Goal: Information Seeking & Learning: Learn about a topic

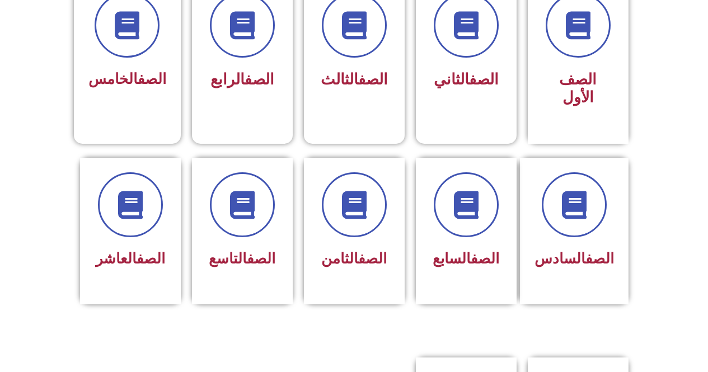
scroll to position [392, 0]
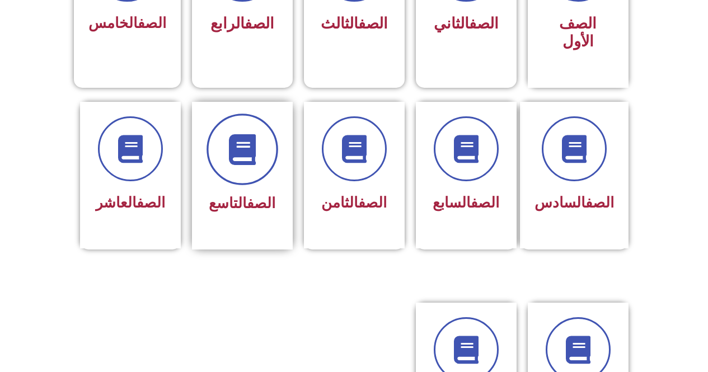
drag, startPoint x: 212, startPoint y: 109, endPoint x: 218, endPoint y: 124, distance: 16.1
click at [216, 121] on div at bounding box center [242, 149] width 70 height 65
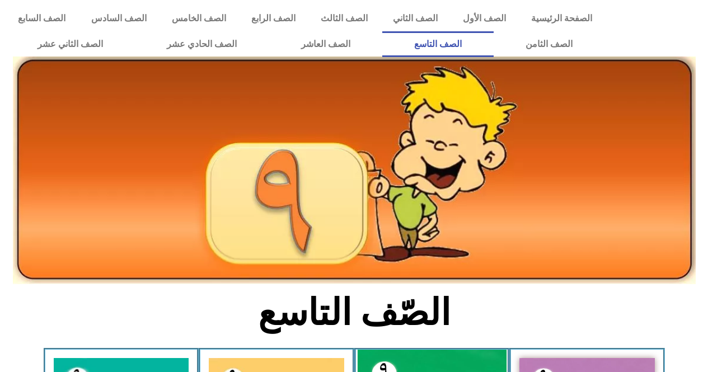
scroll to position [224, 0]
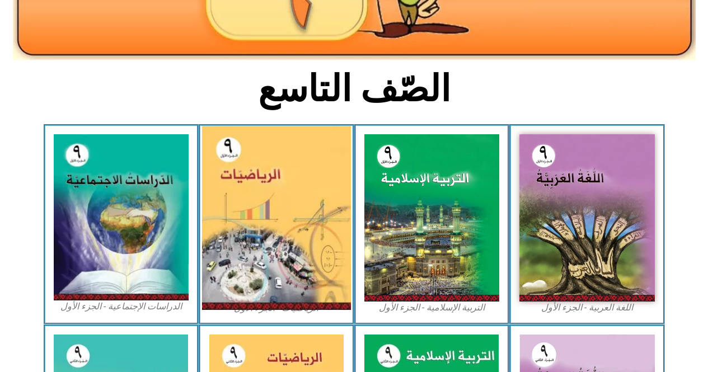
click at [304, 236] on img at bounding box center [276, 218] width 149 height 184
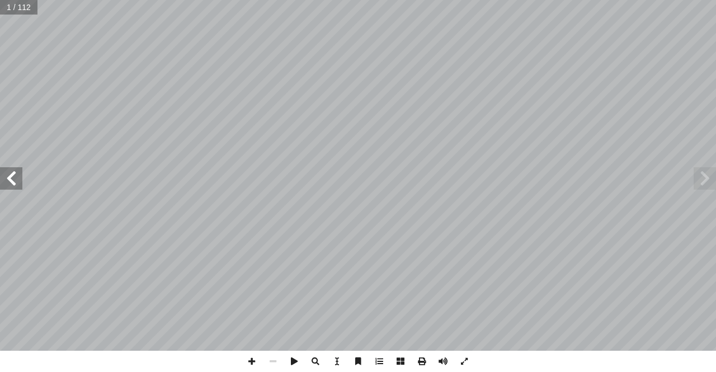
click at [6, 180] on span at bounding box center [11, 178] width 22 height 22
click at [4, 183] on span at bounding box center [11, 178] width 22 height 22
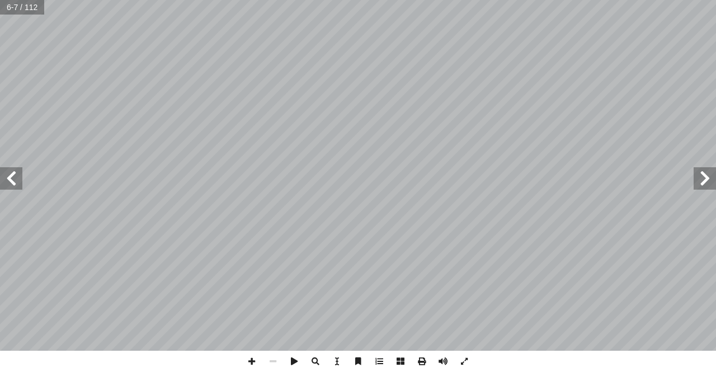
click at [4, 183] on span at bounding box center [11, 178] width 22 height 22
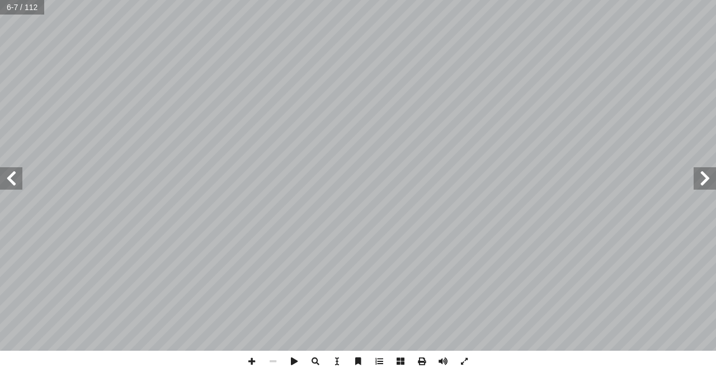
click at [4, 183] on span at bounding box center [11, 178] width 22 height 22
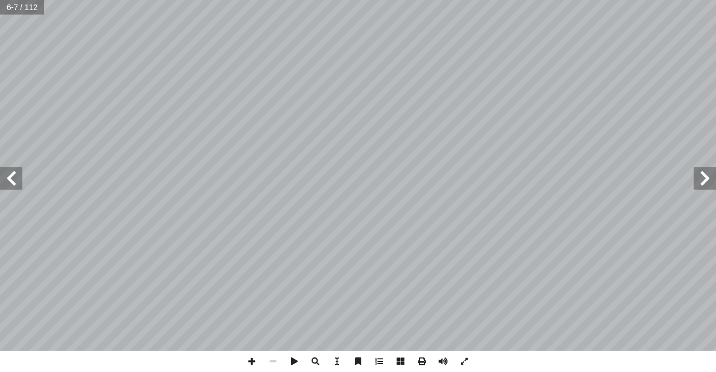
click at [4, 183] on span at bounding box center [11, 178] width 22 height 22
click at [3, 182] on span at bounding box center [11, 178] width 22 height 22
click at [14, 174] on span at bounding box center [11, 178] width 22 height 22
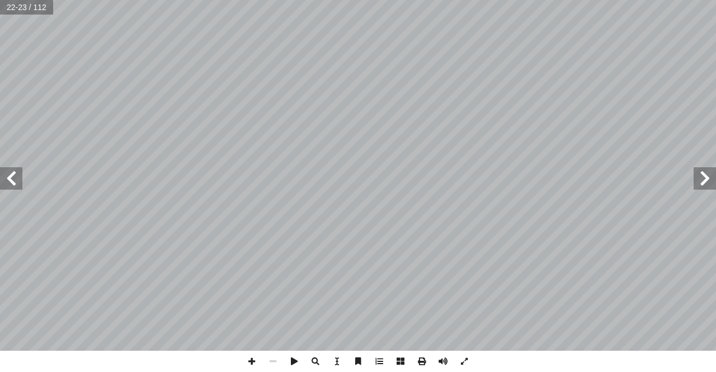
click at [14, 174] on span at bounding box center [11, 178] width 22 height 22
click at [13, 174] on span at bounding box center [11, 178] width 22 height 22
click at [13, 172] on span at bounding box center [11, 178] width 22 height 22
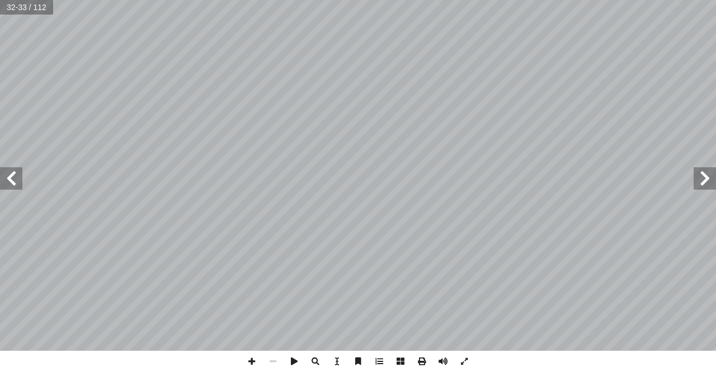
click at [13, 171] on span at bounding box center [11, 178] width 22 height 22
drag, startPoint x: 13, startPoint y: 171, endPoint x: 713, endPoint y: 180, distance: 699.9
drag, startPoint x: 713, startPoint y: 180, endPoint x: 705, endPoint y: 176, distance: 9.0
click at [705, 176] on span at bounding box center [705, 178] width 22 height 22
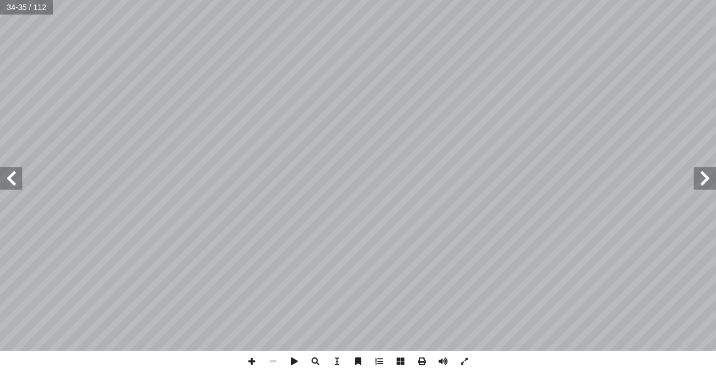
click at [712, 176] on span at bounding box center [705, 178] width 22 height 22
click at [248, 360] on span at bounding box center [251, 361] width 21 height 21
click at [255, 360] on span at bounding box center [251, 361] width 21 height 21
click at [274, 360] on span at bounding box center [272, 361] width 21 height 21
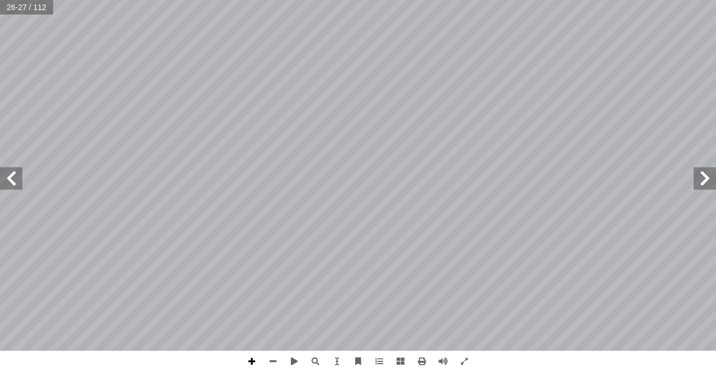
click at [244, 360] on span at bounding box center [251, 361] width 21 height 21
click at [280, 359] on span at bounding box center [272, 361] width 21 height 21
click at [248, 360] on span at bounding box center [251, 361] width 21 height 21
click at [257, 364] on span at bounding box center [251, 361] width 21 height 21
click at [13, 186] on span at bounding box center [11, 178] width 22 height 22
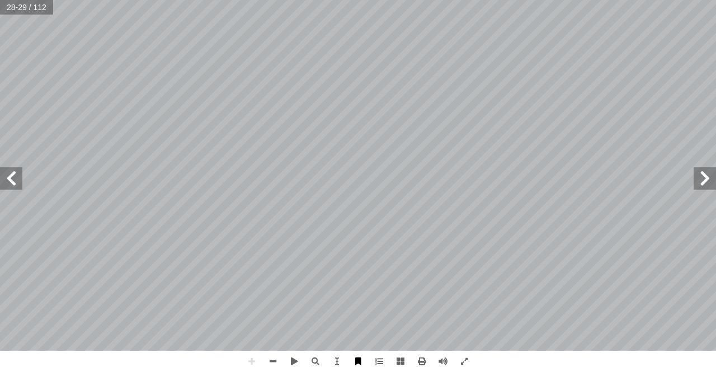
click at [361, 102] on html "الصفحة الرئيسية الصف الأول الصف الثاني الصف الثالث الصف الرابع الصف الخامس الصف…" at bounding box center [358, 51] width 716 height 102
click at [10, 181] on span at bounding box center [11, 178] width 22 height 22
click at [706, 183] on span at bounding box center [705, 178] width 22 height 22
click at [276, 359] on span at bounding box center [272, 361] width 21 height 21
click at [247, 357] on span at bounding box center [251, 361] width 21 height 21
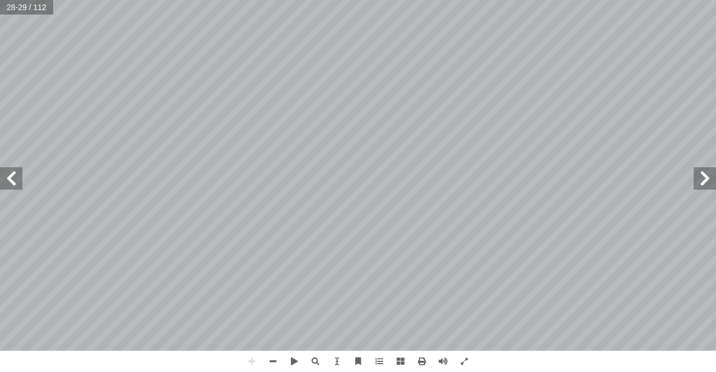
click at [201, 367] on div "24 : ١ ٢ ٦ ، ٢ ٣ ١ ٢ رين � لمقد � يجاد قيم إ � ً هيبا ُ وص ً � [PERSON_NAME] ُ …" at bounding box center [358, 186] width 716 height 372
click at [21, 185] on span at bounding box center [11, 178] width 22 height 22
click at [252, 363] on div "26 لكسرية. � ابقة صحيحة للقوى ّ لس � سس أ ل� � نين � قو : ١ ٢ ٥ + ١ ٢ = ١ ٢ ٥ ×…" at bounding box center [358, 186] width 716 height 372
click at [247, 357] on span at bounding box center [251, 361] width 21 height 21
click at [249, 361] on span at bounding box center [251, 361] width 21 height 21
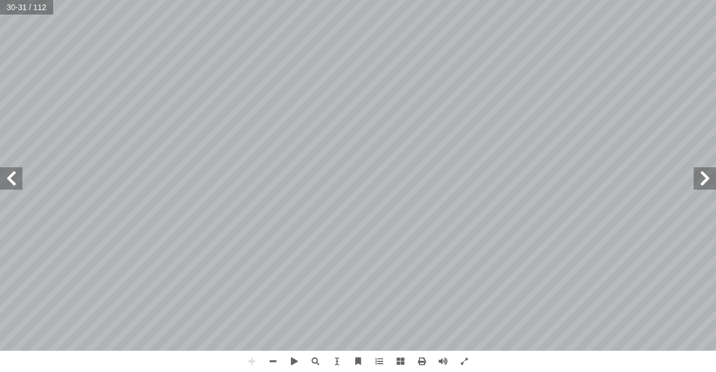
drag, startPoint x: 246, startPoint y: 352, endPoint x: 234, endPoint y: 351, distance: 12.4
click at [234, 351] on div "26 لكسرية. � ابقة صحيحة للقوى ّ لس � سس أ ل� � نين � قو : ١ ٢ ٥ + ١ ٢ = ١ ٢ ٥ ×…" at bounding box center [358, 186] width 716 height 372
